Goal: Task Accomplishment & Management: Use online tool/utility

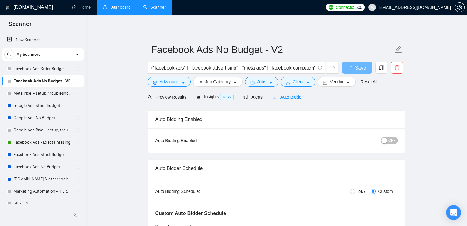
click at [121, 6] on link "Dashboard" at bounding box center [117, 7] width 28 height 5
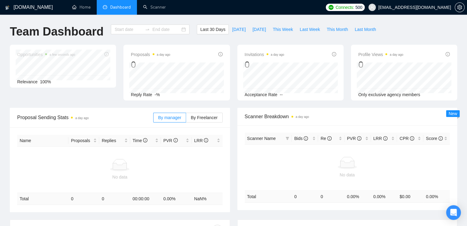
type input "[DATE]"
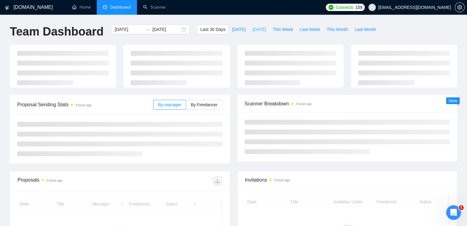
click at [252, 29] on span "[DATE]" at bounding box center [259, 29] width 14 height 7
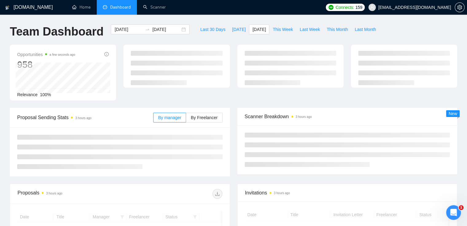
type input "[DATE]"
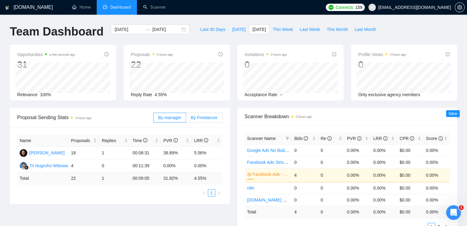
click at [210, 116] on span "By Freelancer" at bounding box center [204, 117] width 27 height 5
click at [186, 119] on input "By Freelancer" at bounding box center [186, 119] width 0 height 0
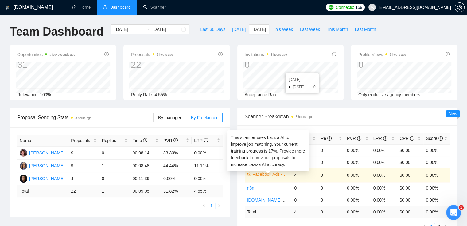
click at [272, 176] on link "Facebook Ads - Exact Phrasing" at bounding box center [271, 174] width 36 height 7
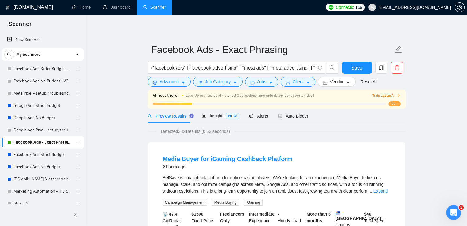
click at [383, 96] on span "Train Laziza AI" at bounding box center [386, 96] width 28 height 6
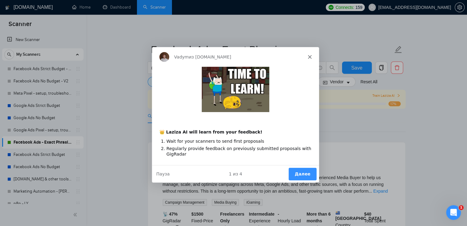
click at [307, 56] on div "Vadym из [DOMAIN_NAME]" at bounding box center [234, 57] width 167 height 20
click at [309, 56] on polygon "Закрыть" at bounding box center [309, 57] width 4 height 4
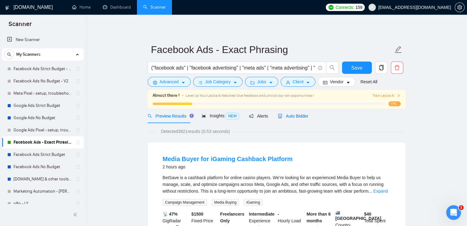
click at [298, 118] on span "Auto Bidder" at bounding box center [293, 116] width 30 height 5
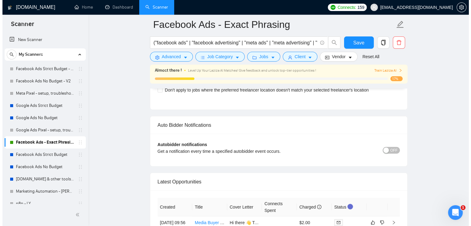
scroll to position [1626, 0]
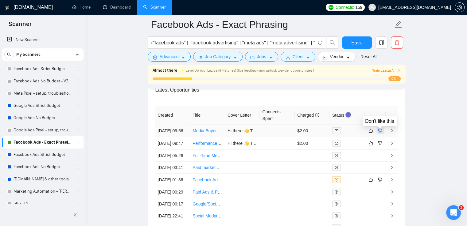
click at [380, 133] on icon "dislike" at bounding box center [380, 131] width 4 height 5
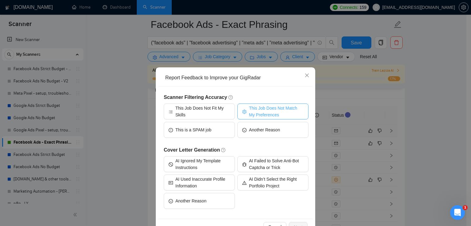
click at [272, 114] on span "This Job Does Not Match My Preferences" at bounding box center [276, 112] width 55 height 14
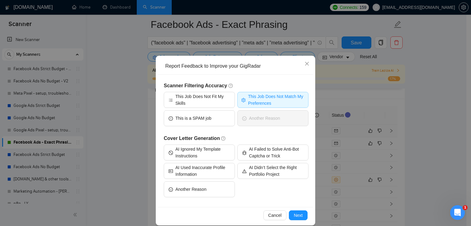
scroll to position [18, 0]
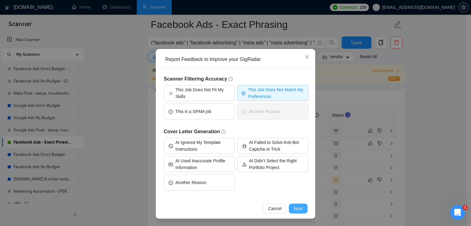
click at [296, 212] on button "Next" at bounding box center [298, 209] width 19 height 10
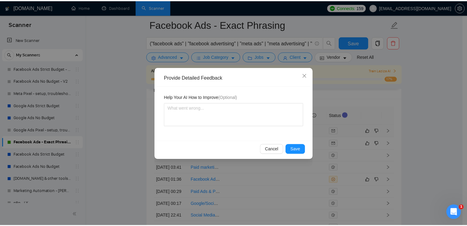
scroll to position [0, 0]
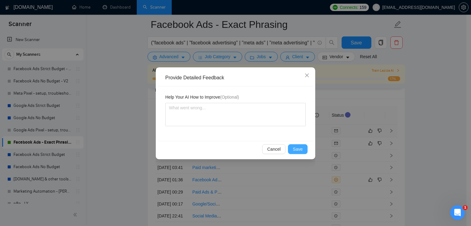
click at [299, 148] on span "Save" at bounding box center [298, 149] width 10 height 7
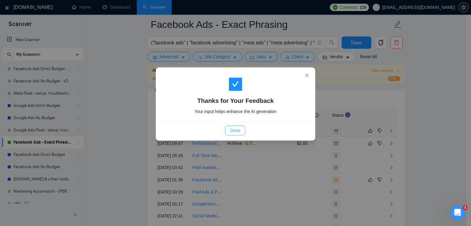
click at [238, 131] on span "Done" at bounding box center [235, 130] width 10 height 7
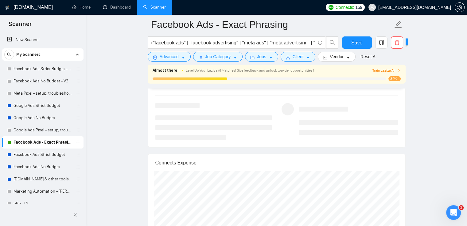
scroll to position [1197, 0]
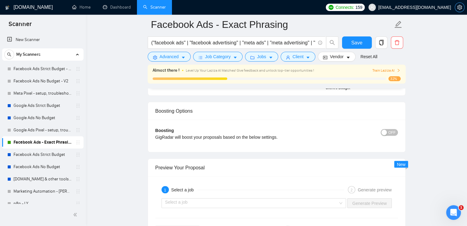
click at [459, 8] on icon "setting" at bounding box center [459, 7] width 5 height 5
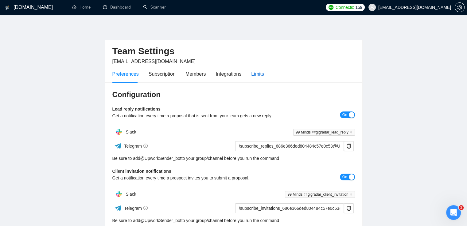
click at [252, 75] on div "Limits" at bounding box center [257, 74] width 13 height 8
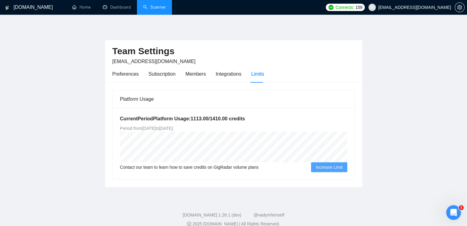
click at [155, 7] on link "Scanner" at bounding box center [154, 7] width 23 height 5
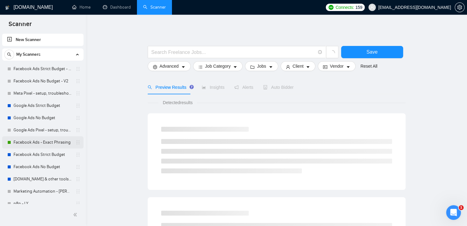
click at [50, 143] on link "Facebook Ads - Exact Phrasing" at bounding box center [43, 143] width 58 height 12
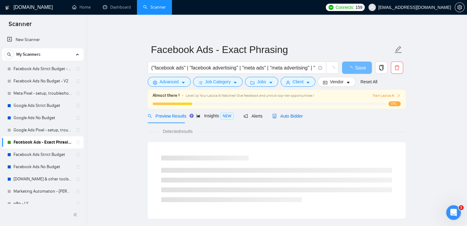
drag, startPoint x: 275, startPoint y: 118, endPoint x: 407, endPoint y: 94, distance: 134.7
click at [275, 118] on span "Auto Bidder" at bounding box center [287, 116] width 30 height 5
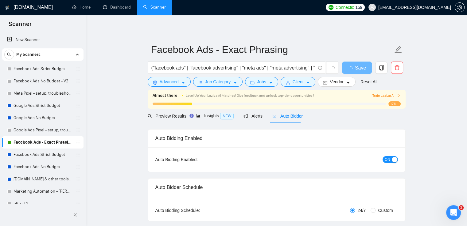
radio input "false"
radio input "true"
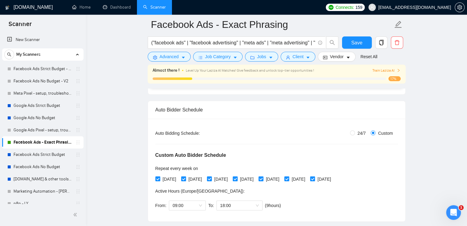
scroll to position [123, 0]
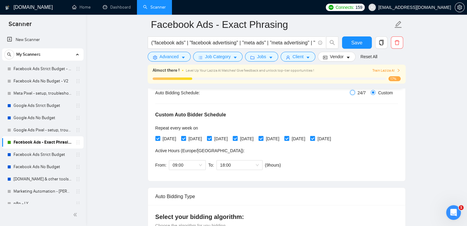
click at [352, 92] on input "24/7" at bounding box center [352, 92] width 5 height 5
radio input "true"
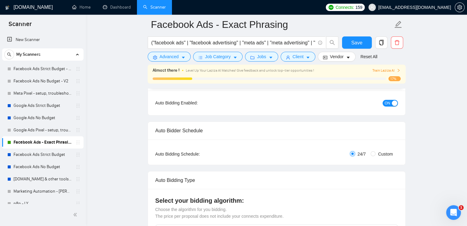
scroll to position [92, 0]
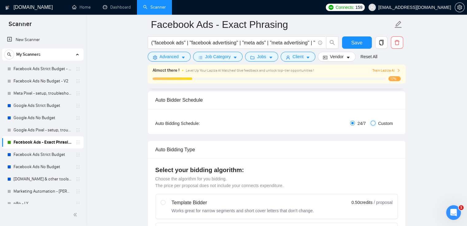
click at [371, 123] on input "Custom" at bounding box center [372, 123] width 5 height 5
radio input "true"
radio input "false"
checkbox input "true"
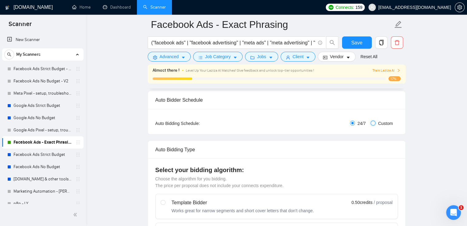
checkbox input "true"
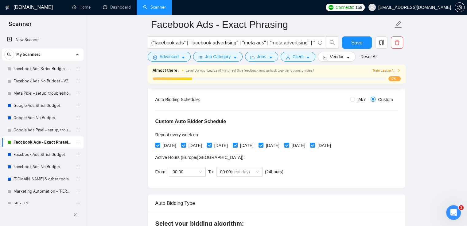
scroll to position [123, 0]
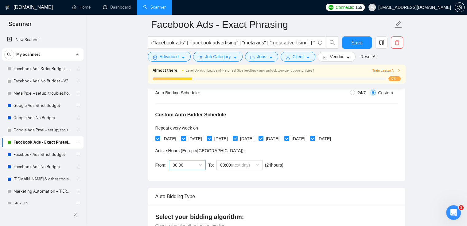
click at [199, 166] on span "00:00" at bounding box center [186, 165] width 29 height 9
click at [188, 202] on div "15:00" at bounding box center [186, 201] width 29 height 7
click at [256, 164] on span "00:00 (next day)" at bounding box center [239, 165] width 39 height 9
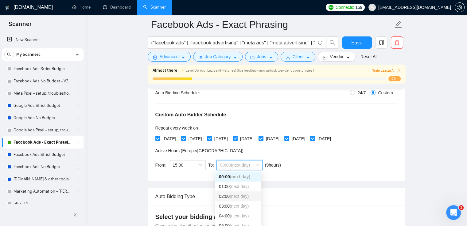
click at [240, 195] on span "(next day)" at bounding box center [239, 196] width 19 height 5
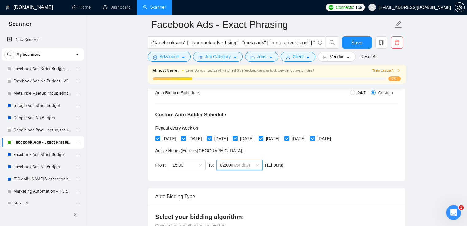
click at [255, 164] on span "02:00 (next day)" at bounding box center [239, 165] width 39 height 9
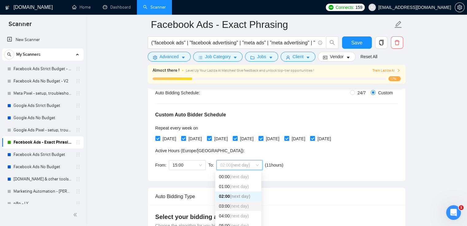
drag, startPoint x: 242, startPoint y: 208, endPoint x: 246, endPoint y: 198, distance: 10.6
click at [242, 208] on span "(next day)" at bounding box center [239, 206] width 19 height 5
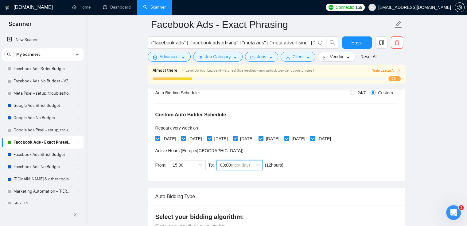
click at [353, 155] on div "Custom Auto Bidder Schedule Repeat every week [DATE] [DATE] [DATE] [DATE] [DATE…" at bounding box center [276, 135] width 242 height 78
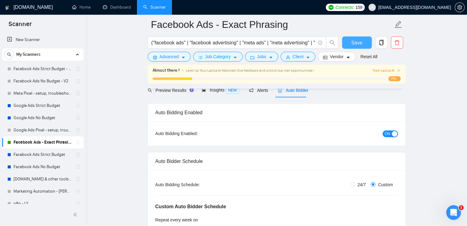
click at [360, 44] on span "Save" at bounding box center [356, 43] width 11 height 8
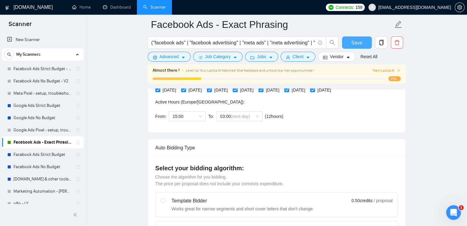
scroll to position [123, 0]
